Goal: Information Seeking & Learning: Learn about a topic

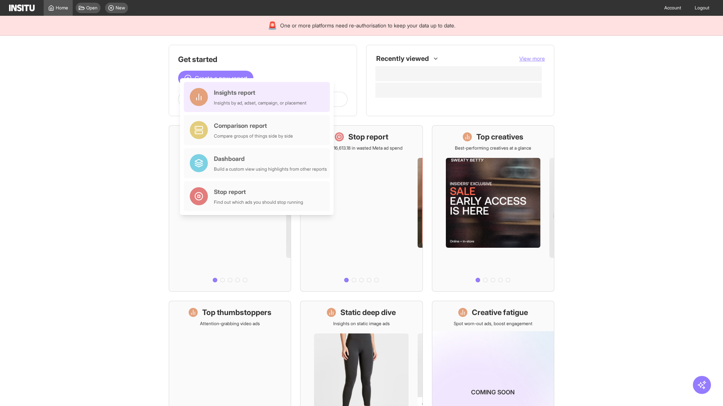
click at [259, 97] on div "Insights report Insights by ad, adset, campaign, or placement" at bounding box center [260, 97] width 93 height 18
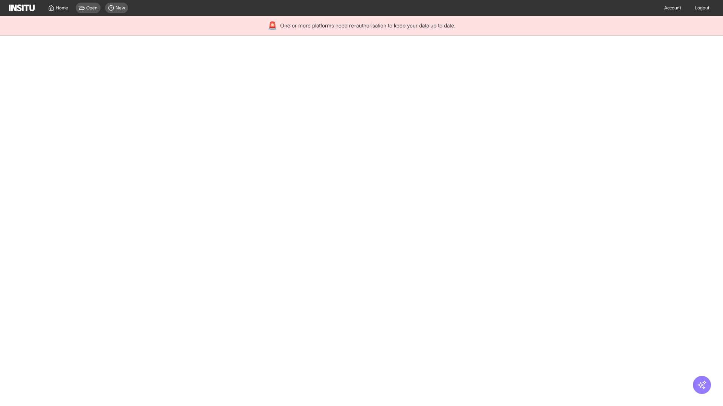
select select "**"
